Goal: Task Accomplishment & Management: Manage account settings

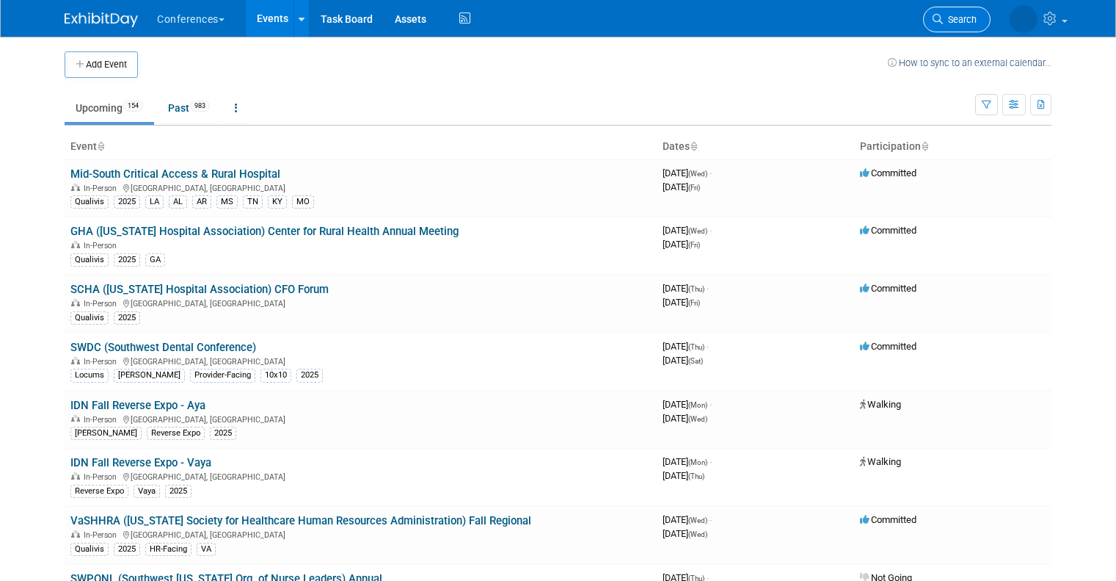
click at [957, 21] on span "Search" at bounding box center [960, 19] width 34 height 11
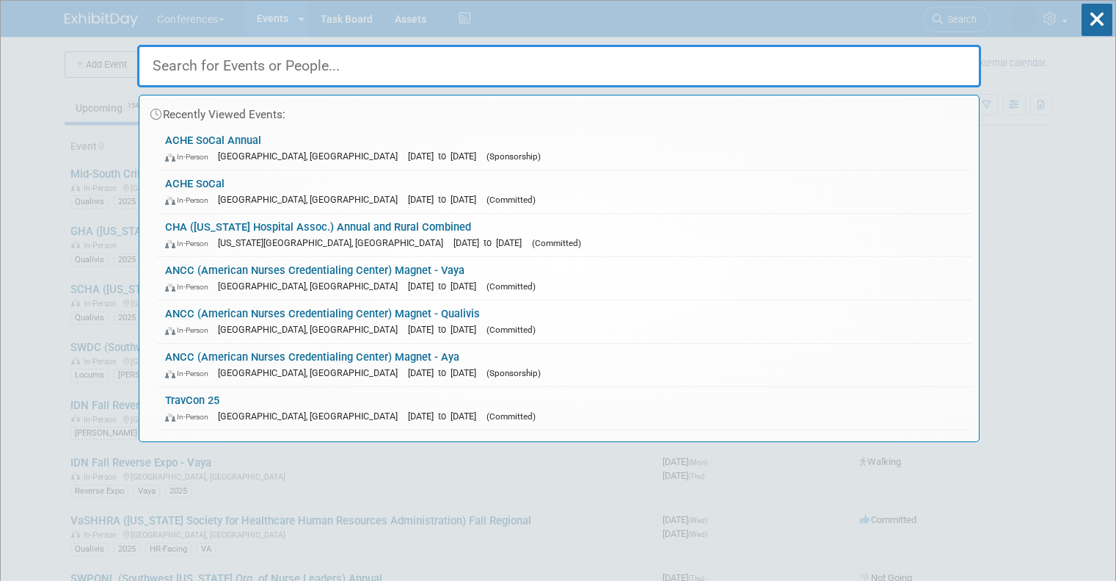
click at [800, 70] on input "text" at bounding box center [559, 66] width 844 height 43
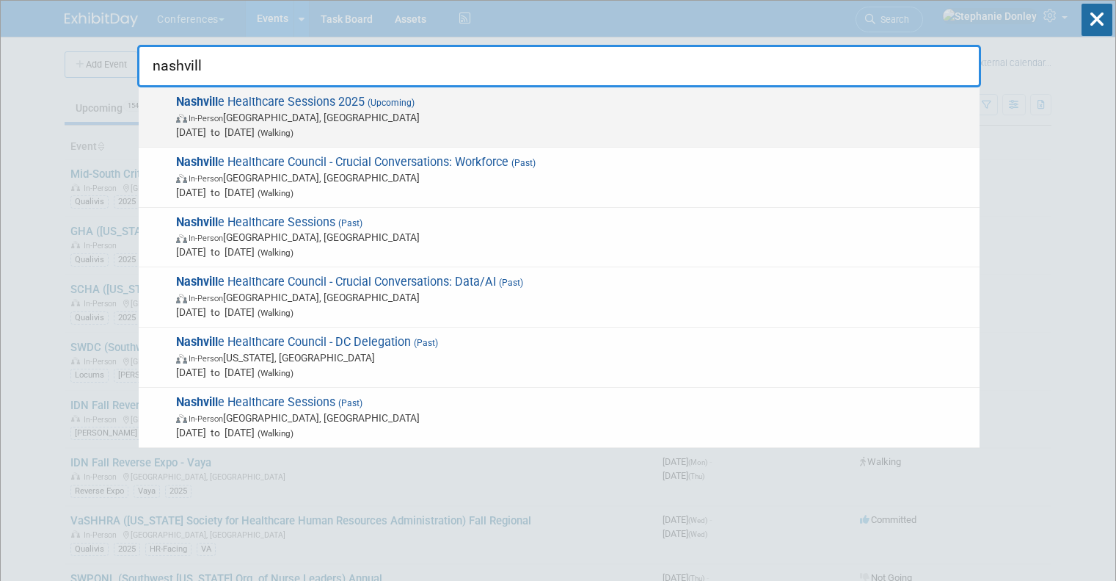
type input "nashvill"
click at [373, 120] on span "In-Person [GEOGRAPHIC_DATA], [GEOGRAPHIC_DATA]" at bounding box center [574, 117] width 796 height 15
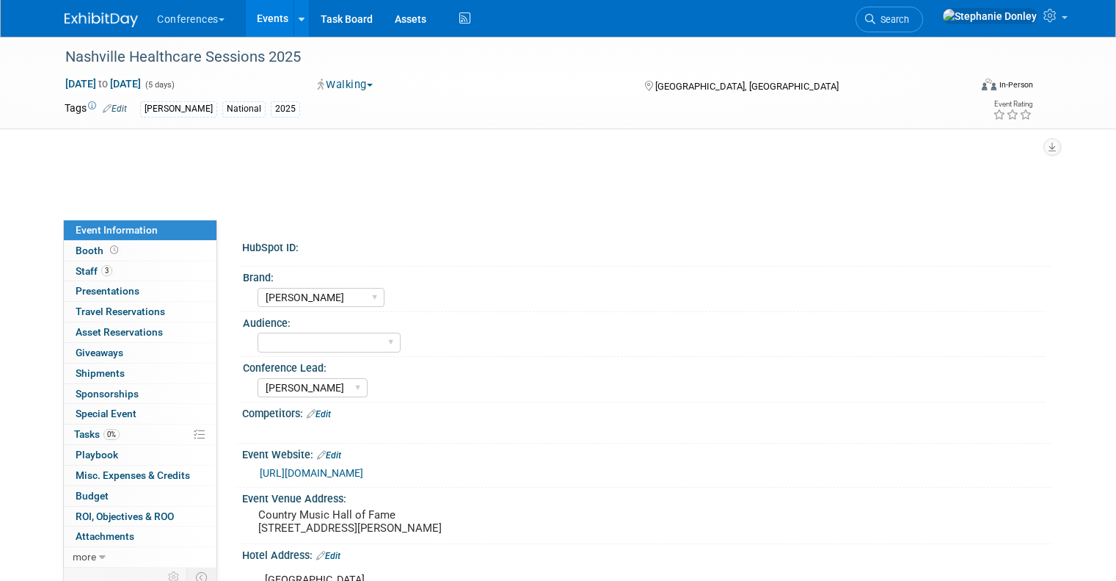
select select "[PERSON_NAME]"
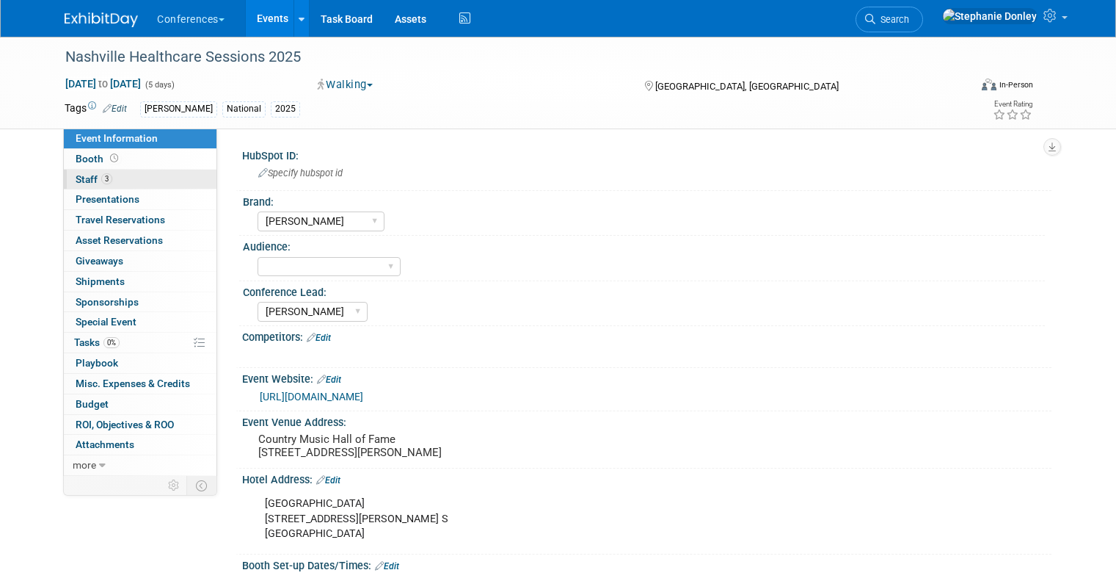
click at [76, 178] on span "Staff 3" at bounding box center [94, 179] width 37 height 12
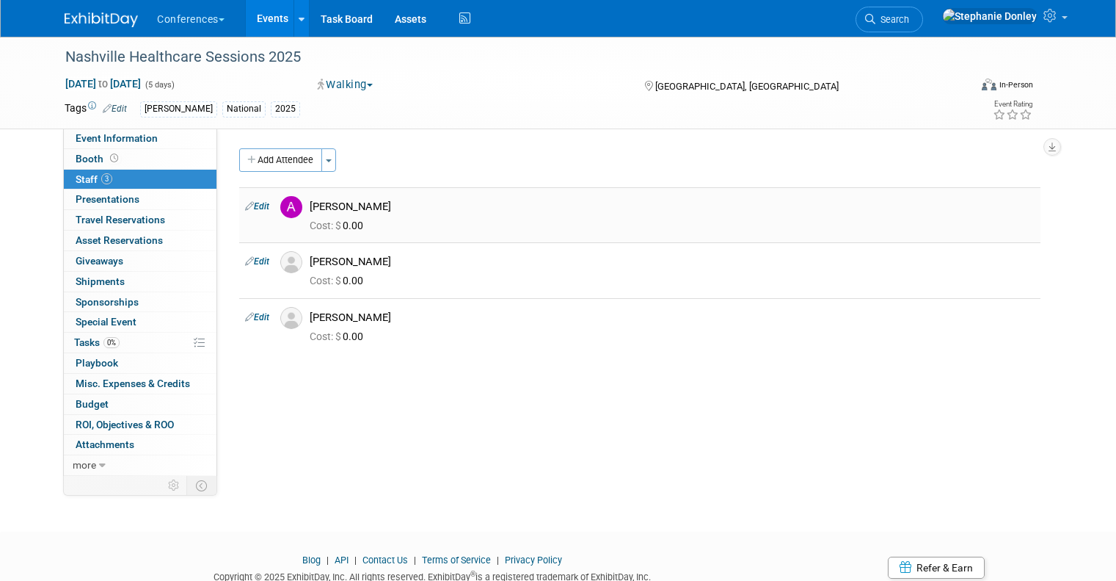
click at [247, 203] on link "Edit" at bounding box center [257, 206] width 24 height 10
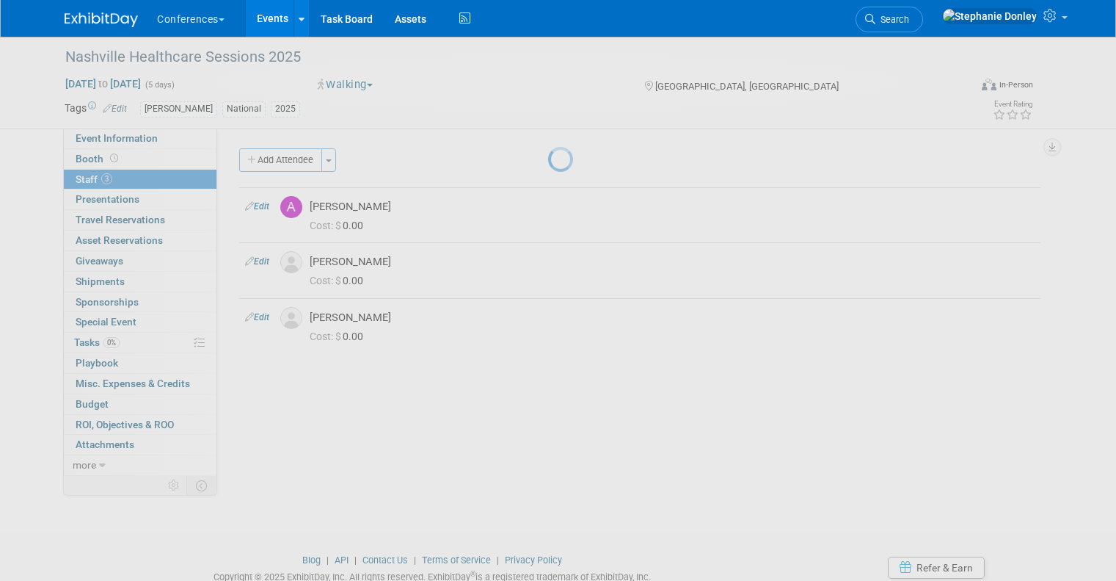
select select "53bf2c97-cda5-46ed-b526-a2ad5ad83d17"
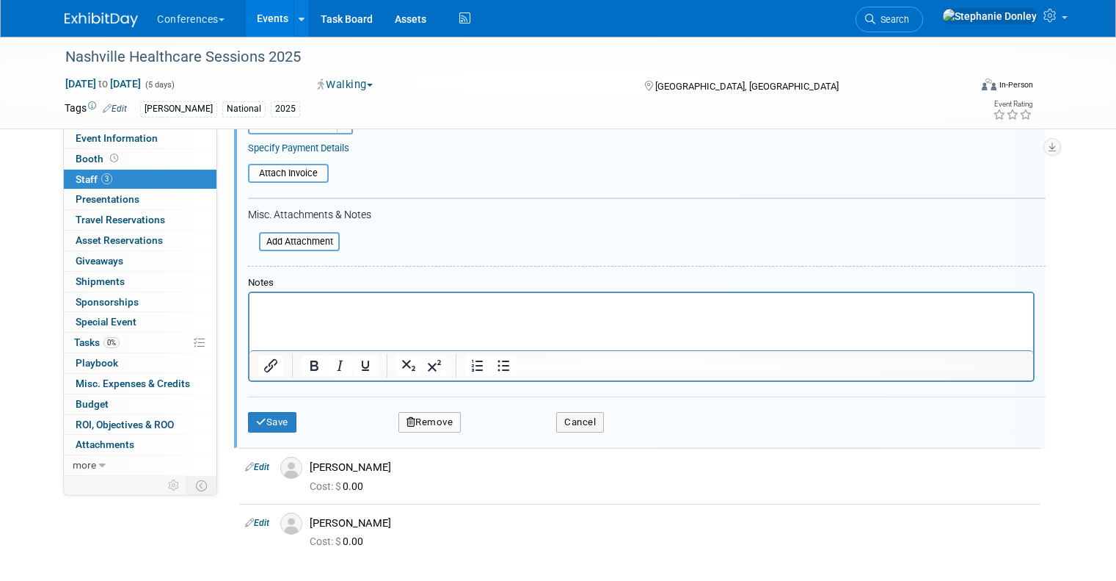
scroll to position [362, 0]
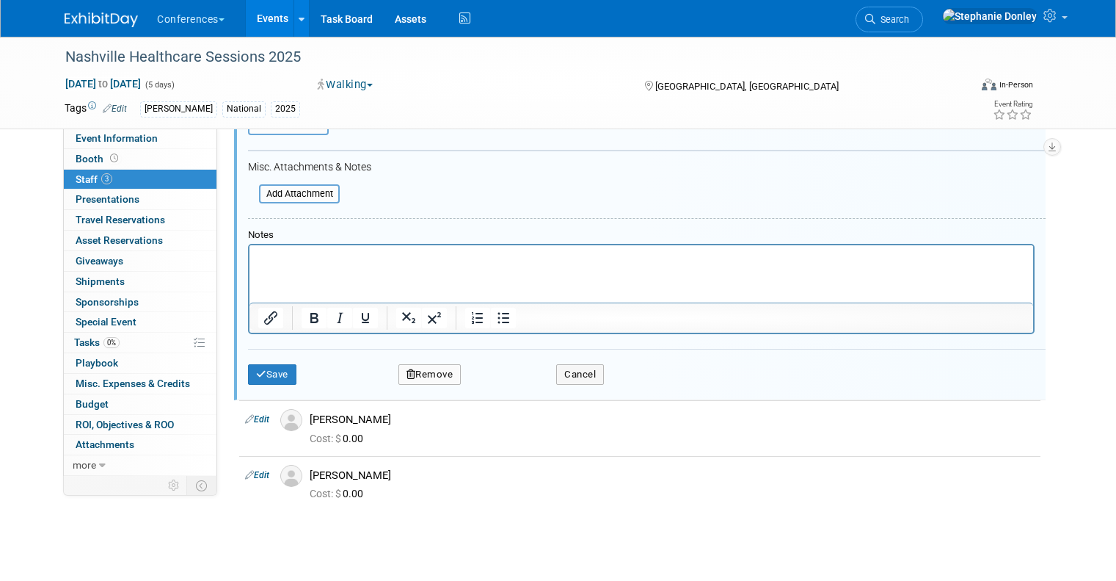
click at [440, 371] on button "Remove" at bounding box center [430, 374] width 63 height 21
click at [499, 384] on link "Yes" at bounding box center [510, 386] width 43 height 23
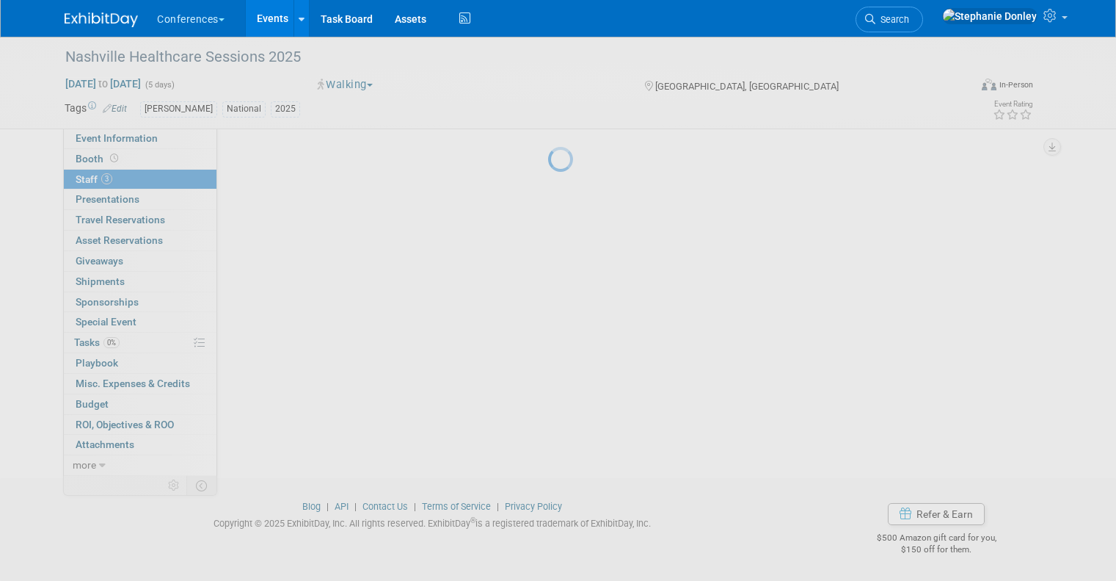
scroll to position [54, 0]
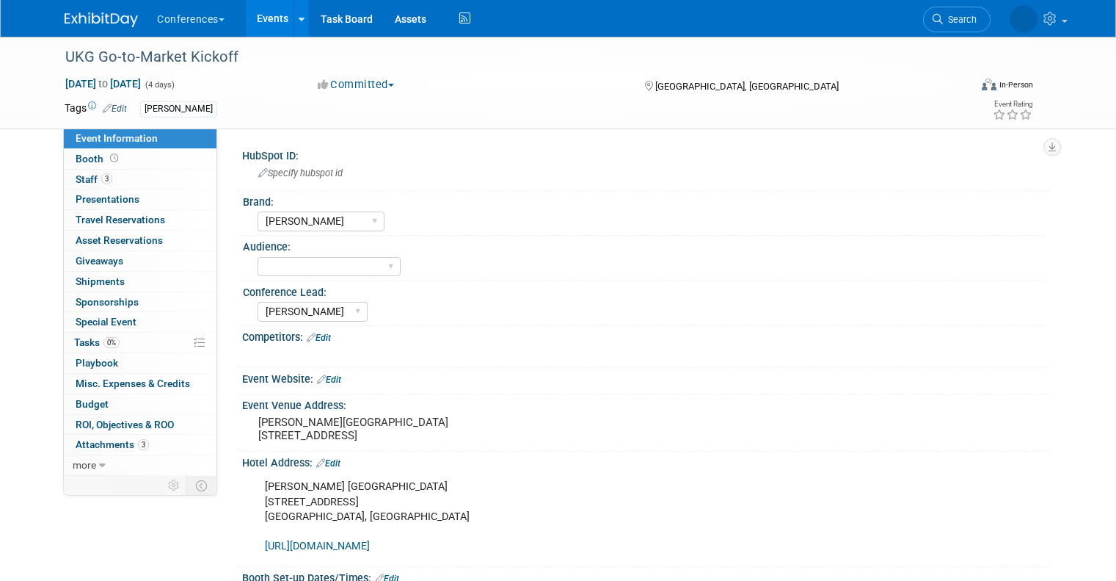
select select "[PERSON_NAME]"
select select "Stephanie"
click at [113, 103] on link "Edit" at bounding box center [115, 108] width 24 height 10
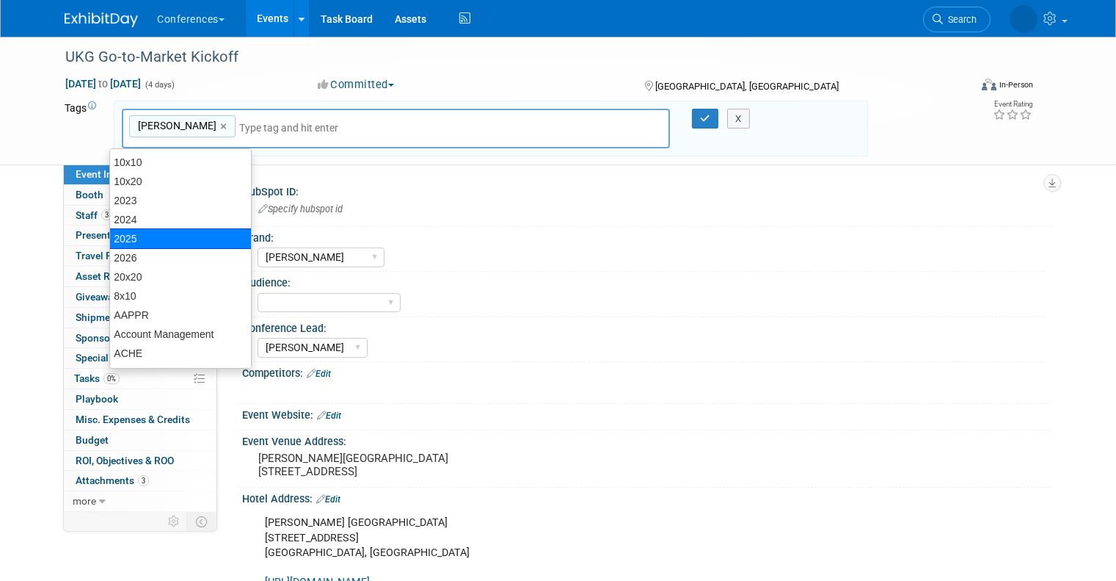
click at [142, 234] on div "2025" at bounding box center [180, 238] width 142 height 21
type input "Aya, 2025"
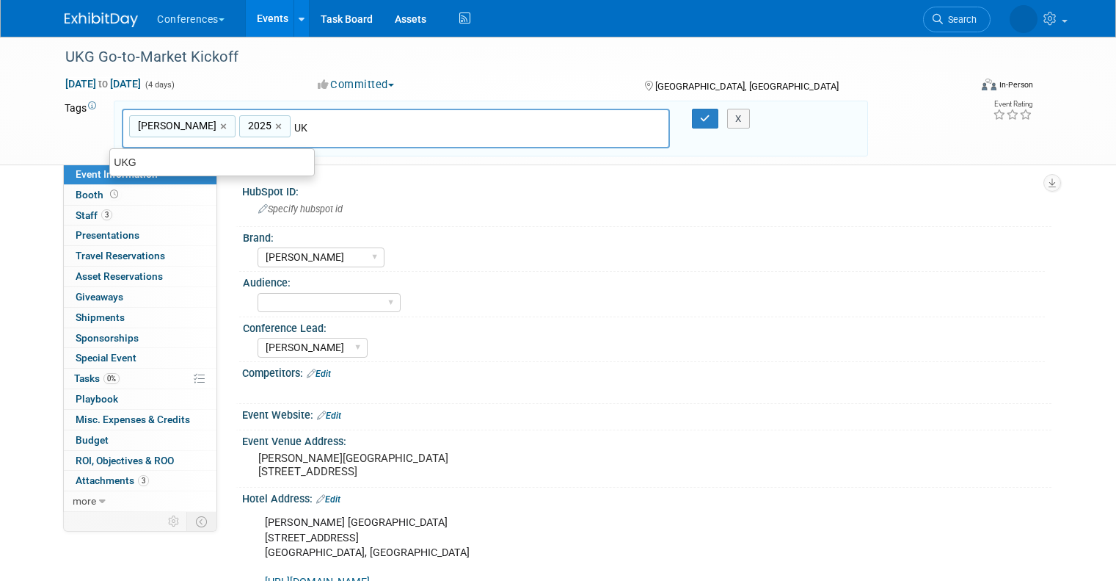
type input "UKG"
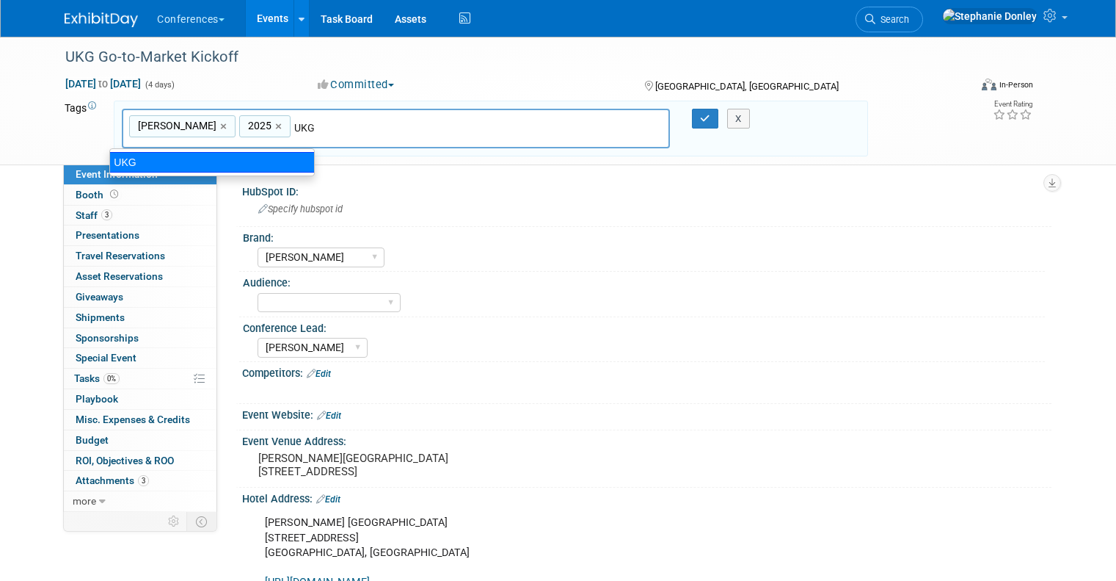
click at [241, 150] on ul "UKG" at bounding box center [212, 162] width 206 height 28
click at [131, 163] on div "UKG" at bounding box center [212, 162] width 206 height 21
type input "Aya, 2025, UKG"
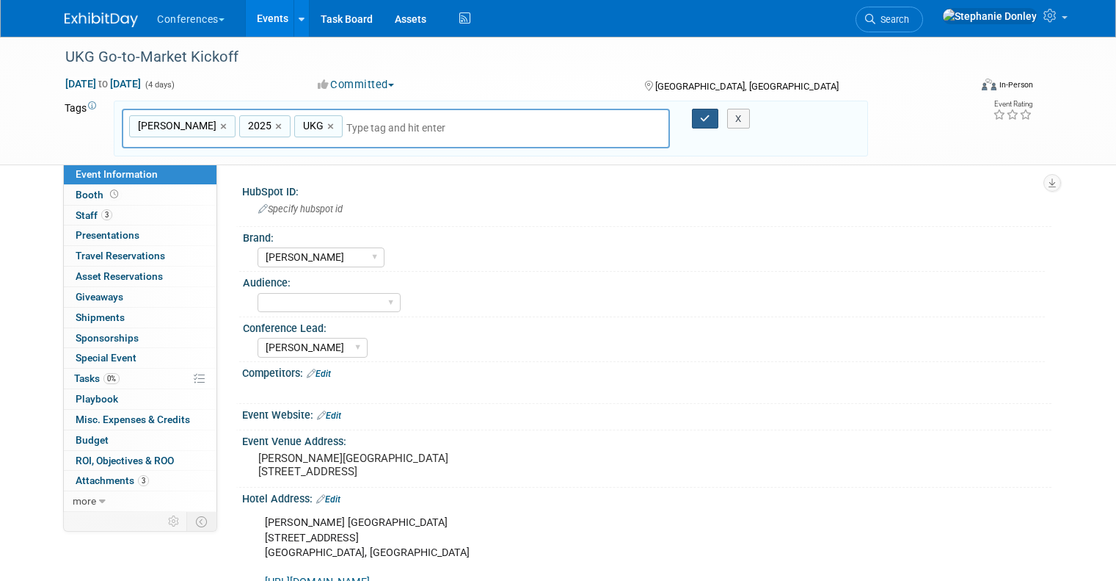
click at [709, 119] on icon "button" at bounding box center [705, 119] width 10 height 10
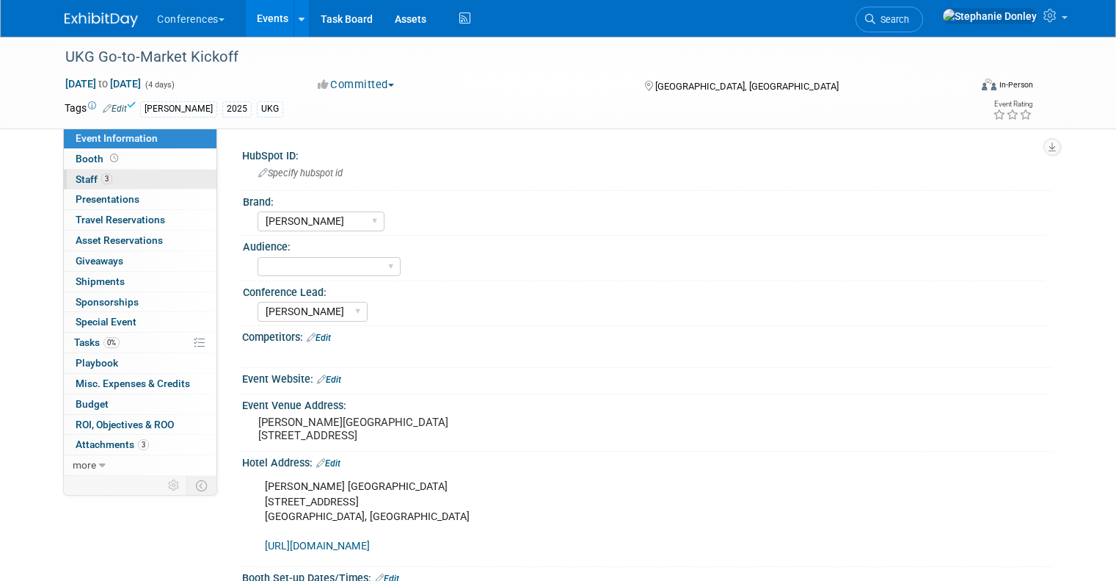
click at [78, 183] on span "Staff 3" at bounding box center [94, 179] width 37 height 12
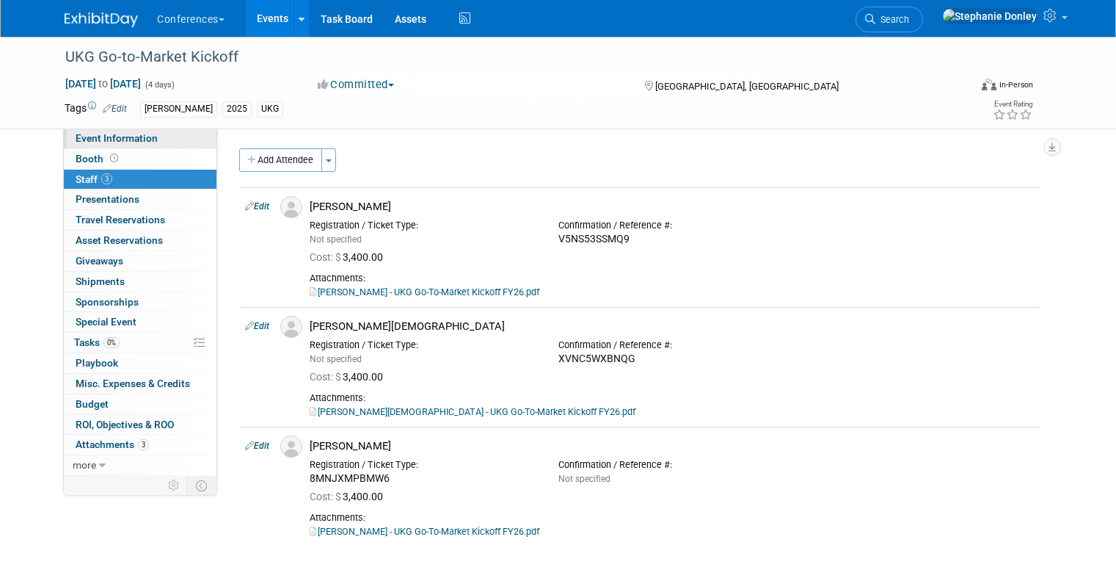
click at [76, 144] on span "Event Information" at bounding box center [117, 138] width 82 height 12
select select "[PERSON_NAME]"
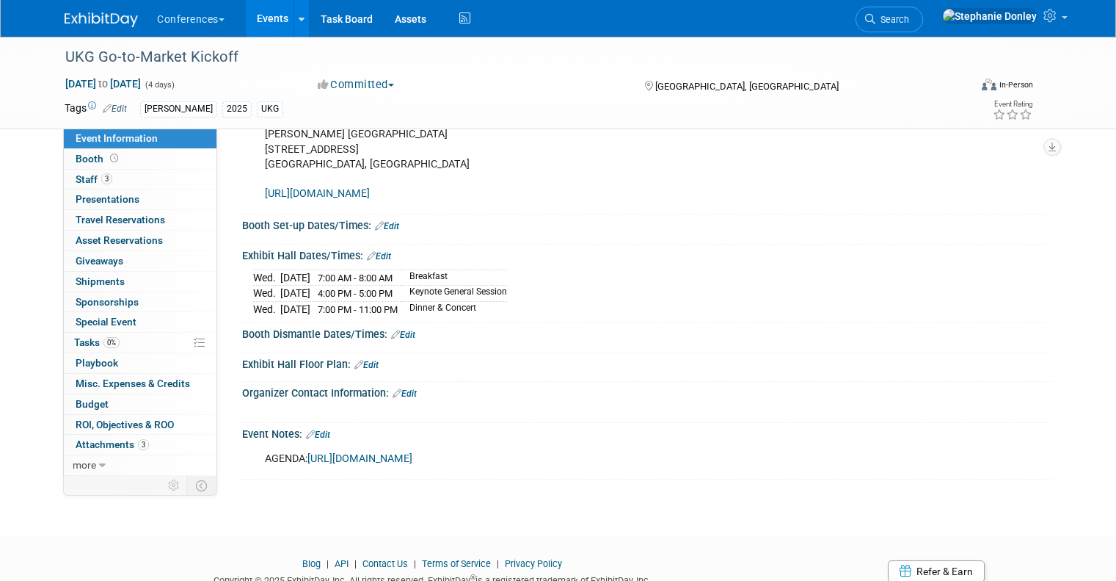
scroll to position [360, 0]
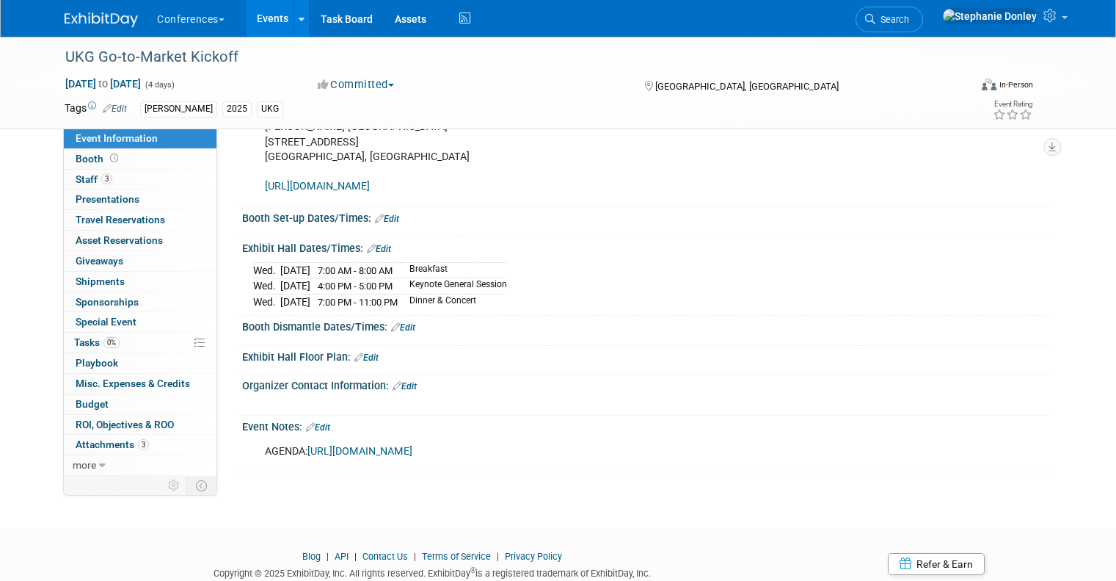
click at [378, 457] on link "https://web.cvent.com/event/466dddf0-f713-4041-b274-4c180a381ecc/websitePage:cc…" at bounding box center [360, 451] width 105 height 12
